Goal: Task Accomplishment & Management: Complete application form

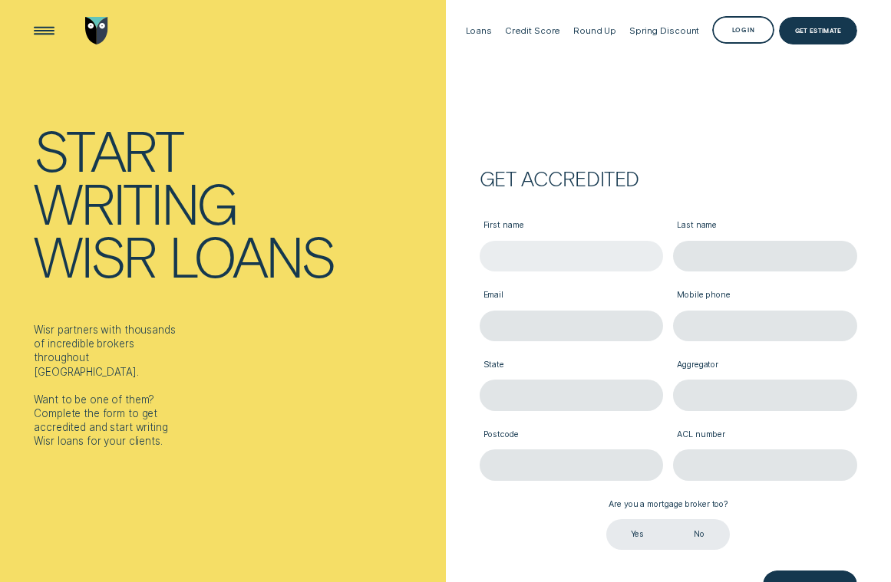
click at [509, 246] on input "First name" at bounding box center [571, 256] width 183 height 31
type input "Aman"
click at [725, 257] on input "Last name" at bounding box center [764, 256] width 183 height 31
type input "S"
type input "Kaur"
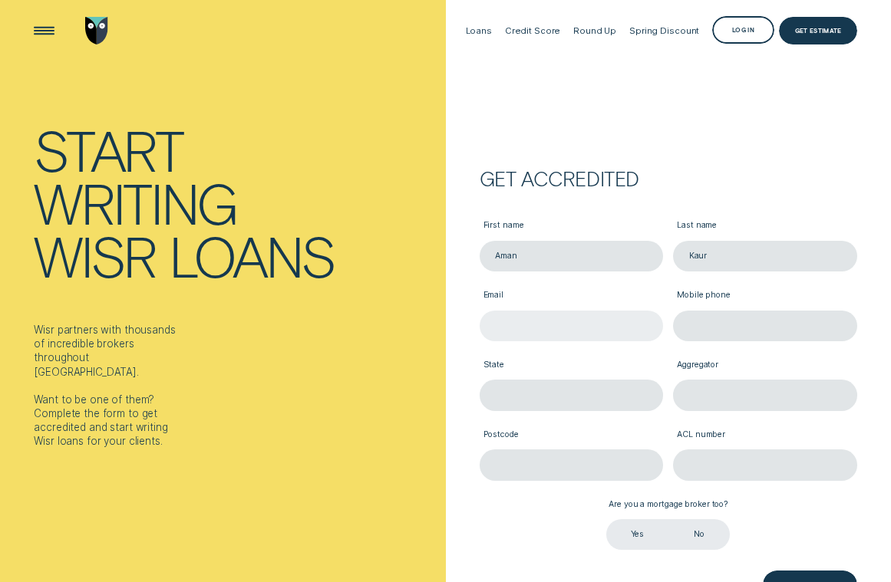
click at [600, 330] on input "Email" at bounding box center [571, 326] width 183 height 31
type input "[EMAIL_ADDRESS][DOMAIN_NAME]"
click at [704, 342] on div "Aggregator" at bounding box center [765, 377] width 194 height 70
click at [711, 330] on input "Mobile phone" at bounding box center [764, 326] width 183 height 31
type input "0406288222"
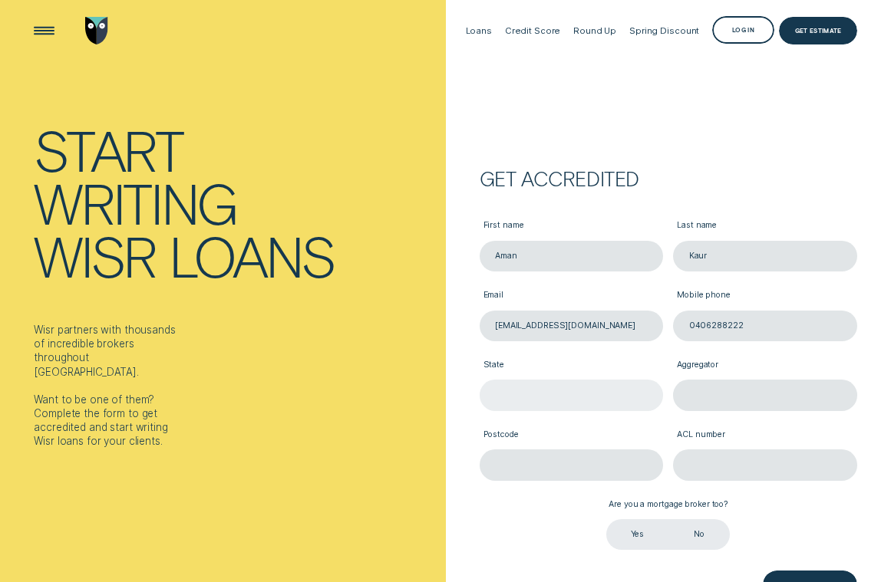
click at [604, 391] on input "State" at bounding box center [571, 395] width 183 height 31
type input "vic"
click at [793, 400] on input "Aggregator" at bounding box center [764, 395] width 183 height 31
type input "a"
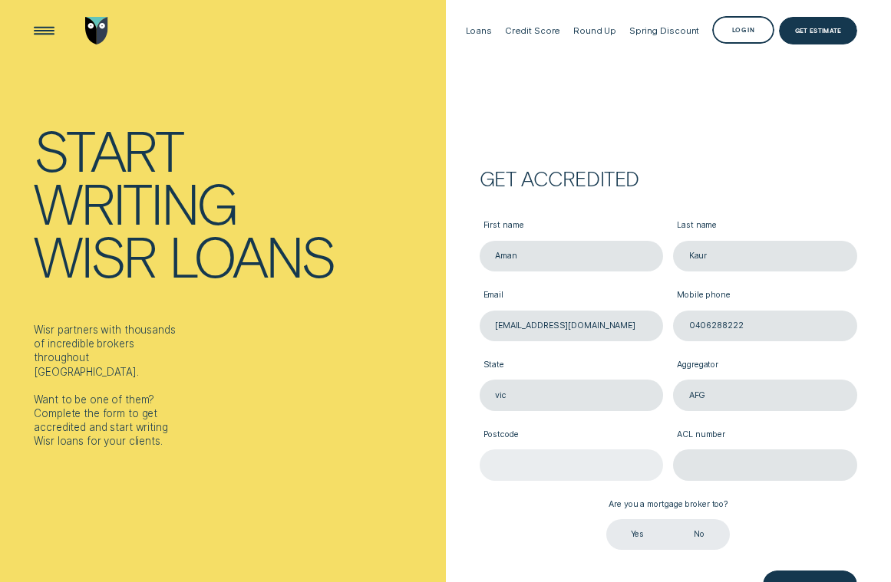
type input "AFG"
click at [596, 454] on input "Postcode" at bounding box center [571, 465] width 183 height 31
type input "3172"
click at [731, 483] on div "Are you a mortgage broker too? Are you a mortgage broker too? Yes No" at bounding box center [668, 516] width 194 height 70
click at [740, 460] on input "ACL number" at bounding box center [764, 465] width 183 height 31
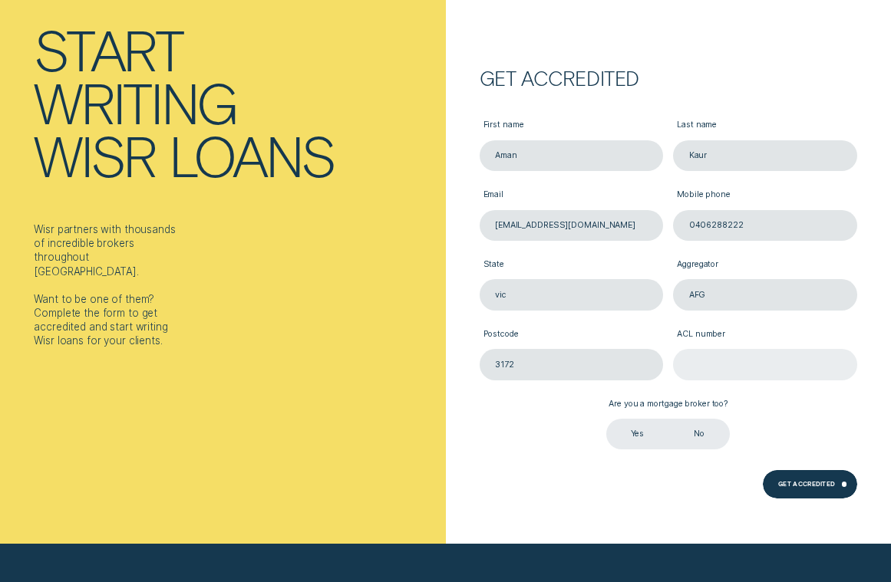
scroll to position [103, 0]
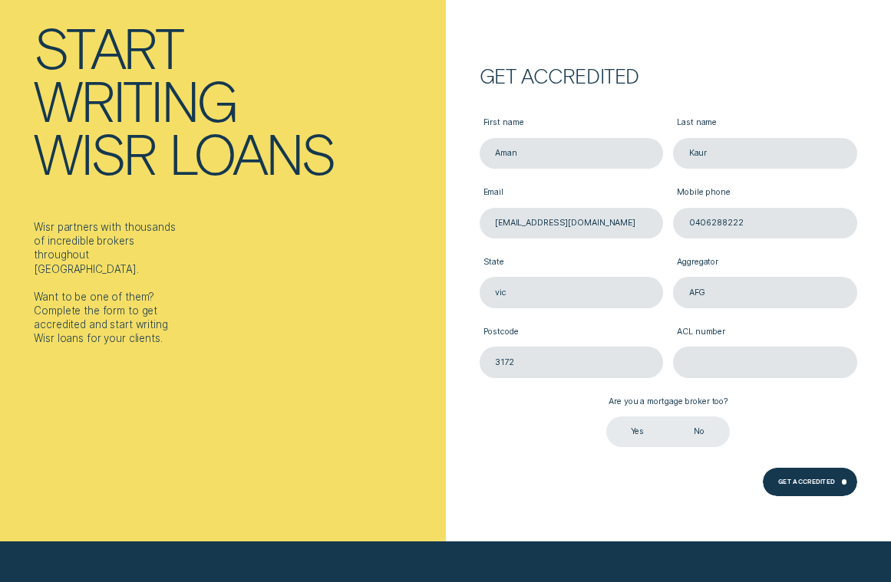
click at [642, 434] on label "Yes" at bounding box center [637, 432] width 62 height 31
click at [606, 417] on input "Yes" at bounding box center [606, 417] width 0 height 0
click at [722, 361] on input "ACL number" at bounding box center [764, 362] width 183 height 31
type input "389087"
click at [817, 481] on div "Get Accredited" at bounding box center [807, 483] width 58 height 5
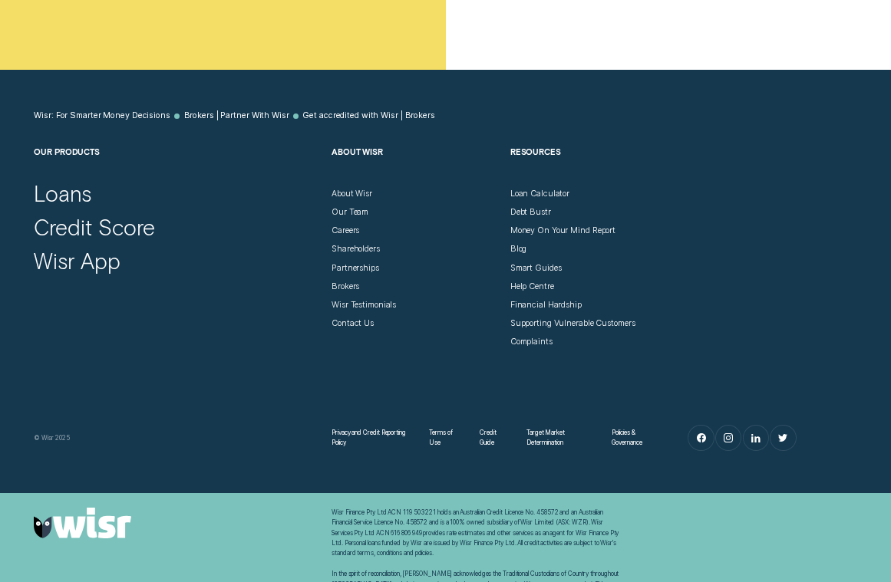
scroll to position [607, 0]
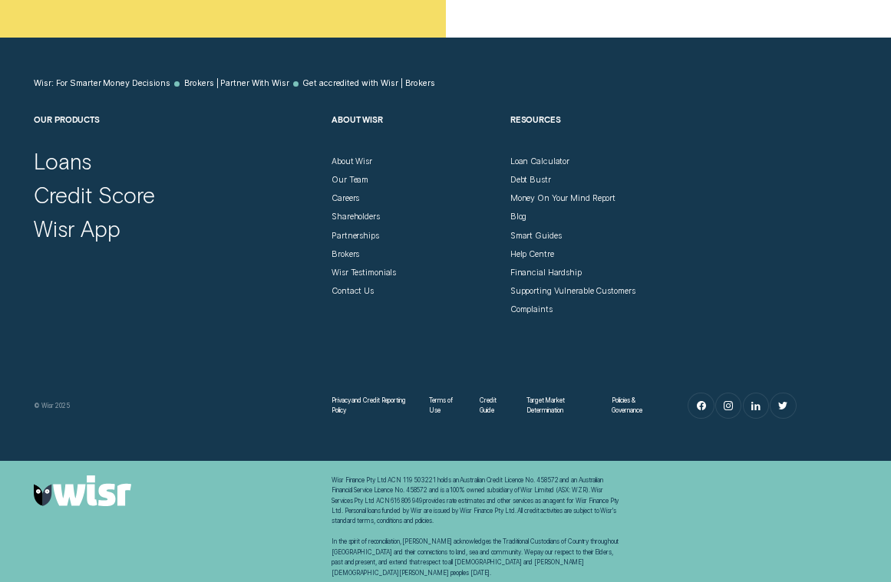
click at [564, 183] on div "Debt Bustr" at bounding box center [594, 176] width 168 height 18
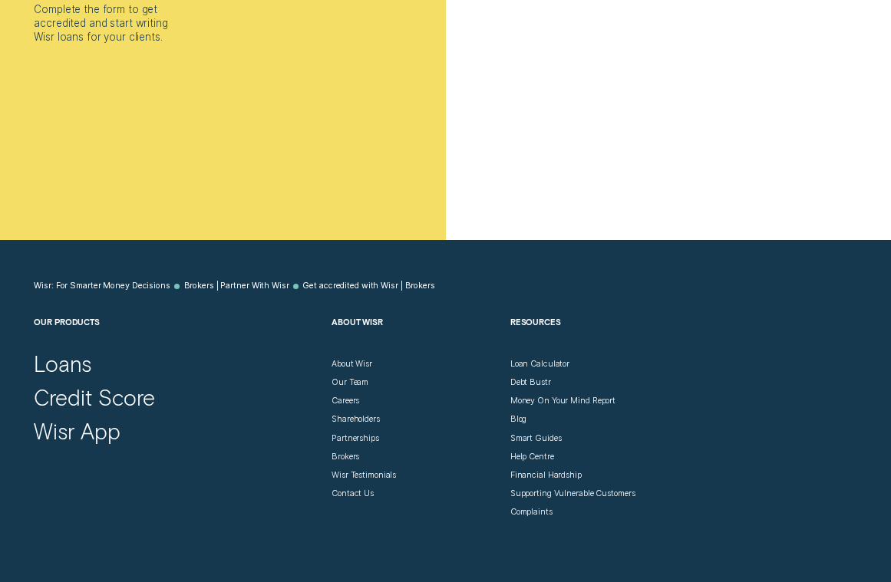
scroll to position [394, 0]
